Goal: Find specific page/section: Find specific page/section

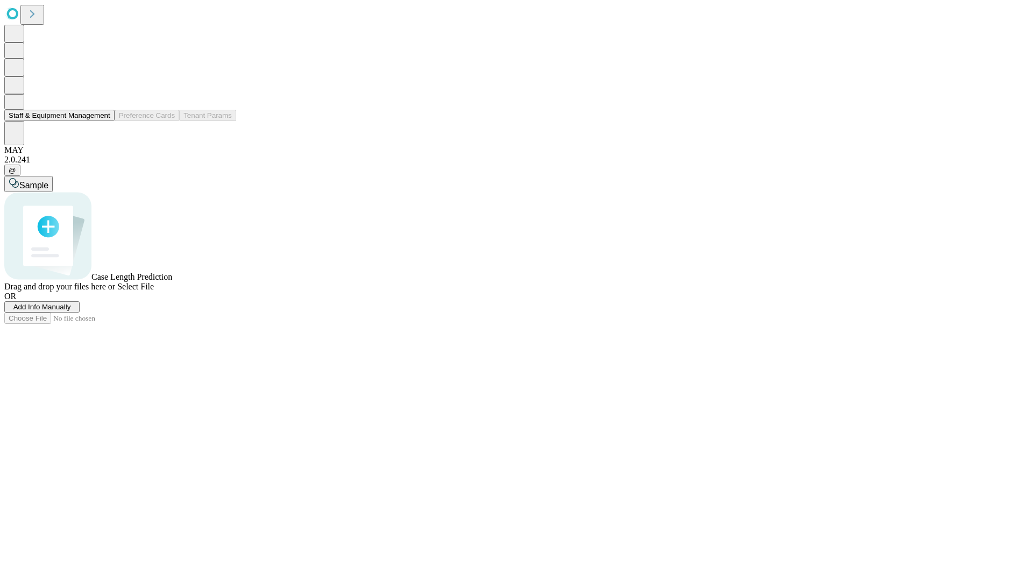
click at [103, 121] on button "Staff & Equipment Management" at bounding box center [59, 115] width 110 height 11
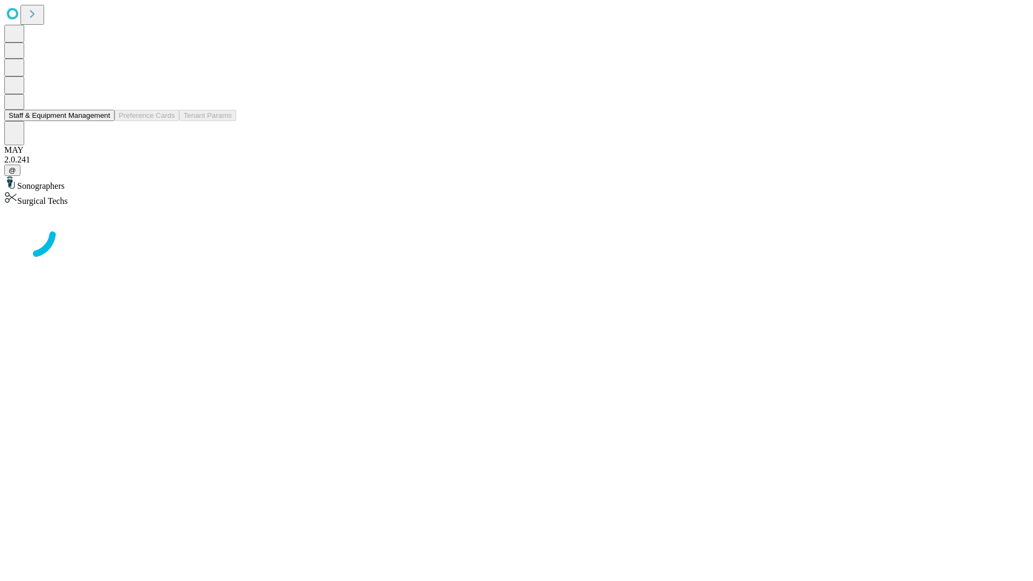
click at [103, 121] on button "Staff & Equipment Management" at bounding box center [59, 115] width 110 height 11
